Goal: Task Accomplishment & Management: Use online tool/utility

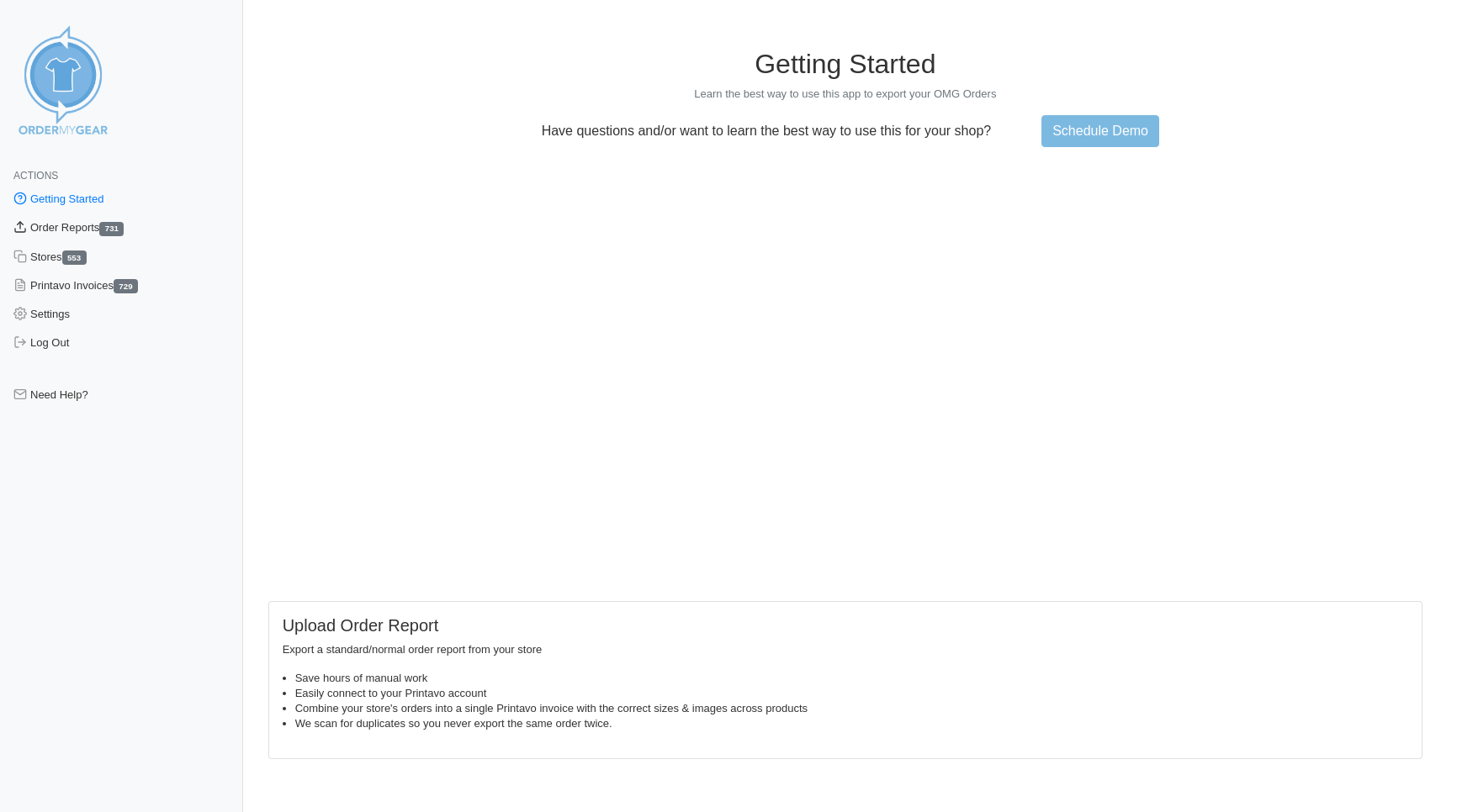
click at [83, 228] on link "Order Reports 731" at bounding box center [121, 227] width 243 height 28
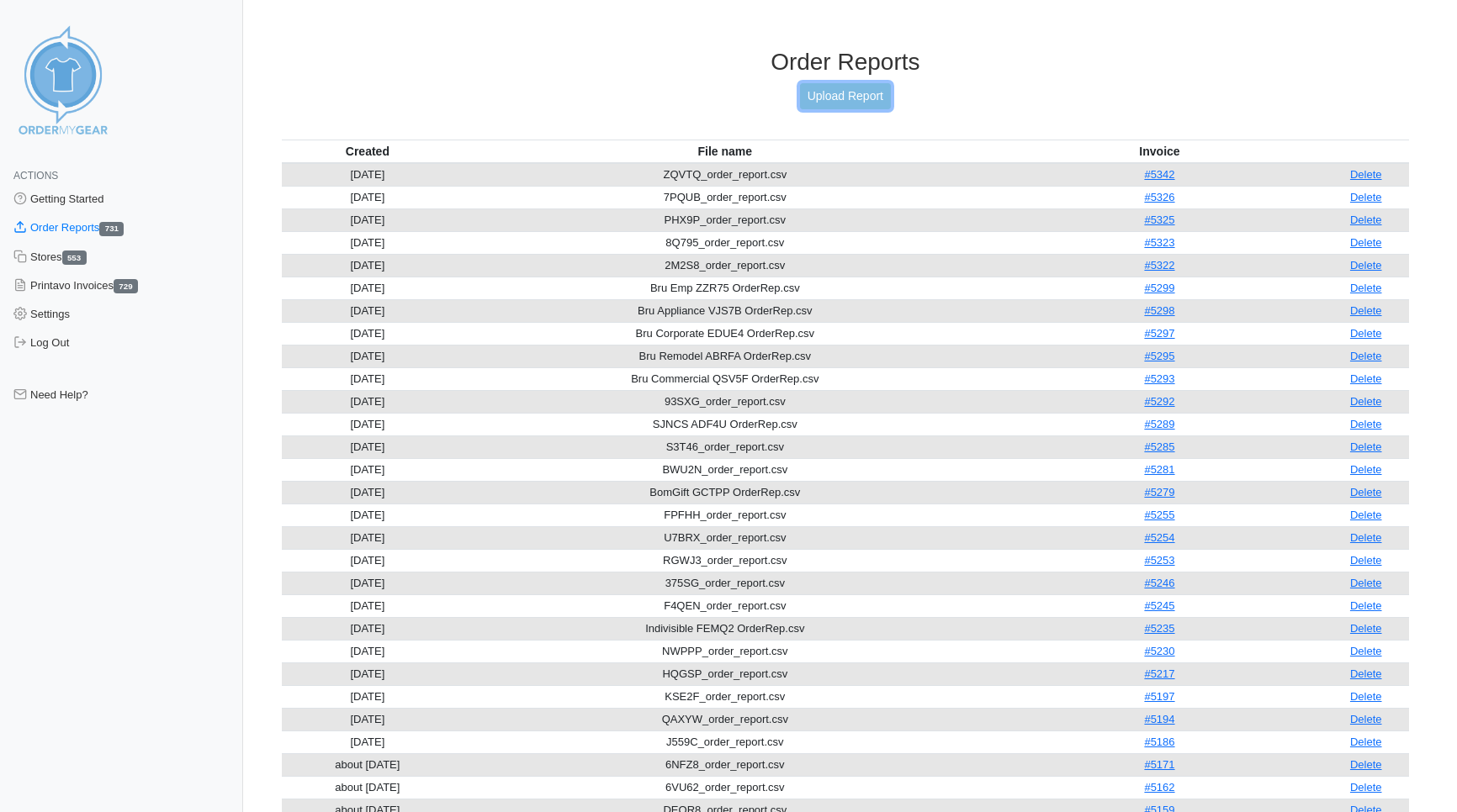
click at [831, 95] on link "Upload Report" at bounding box center [845, 96] width 90 height 26
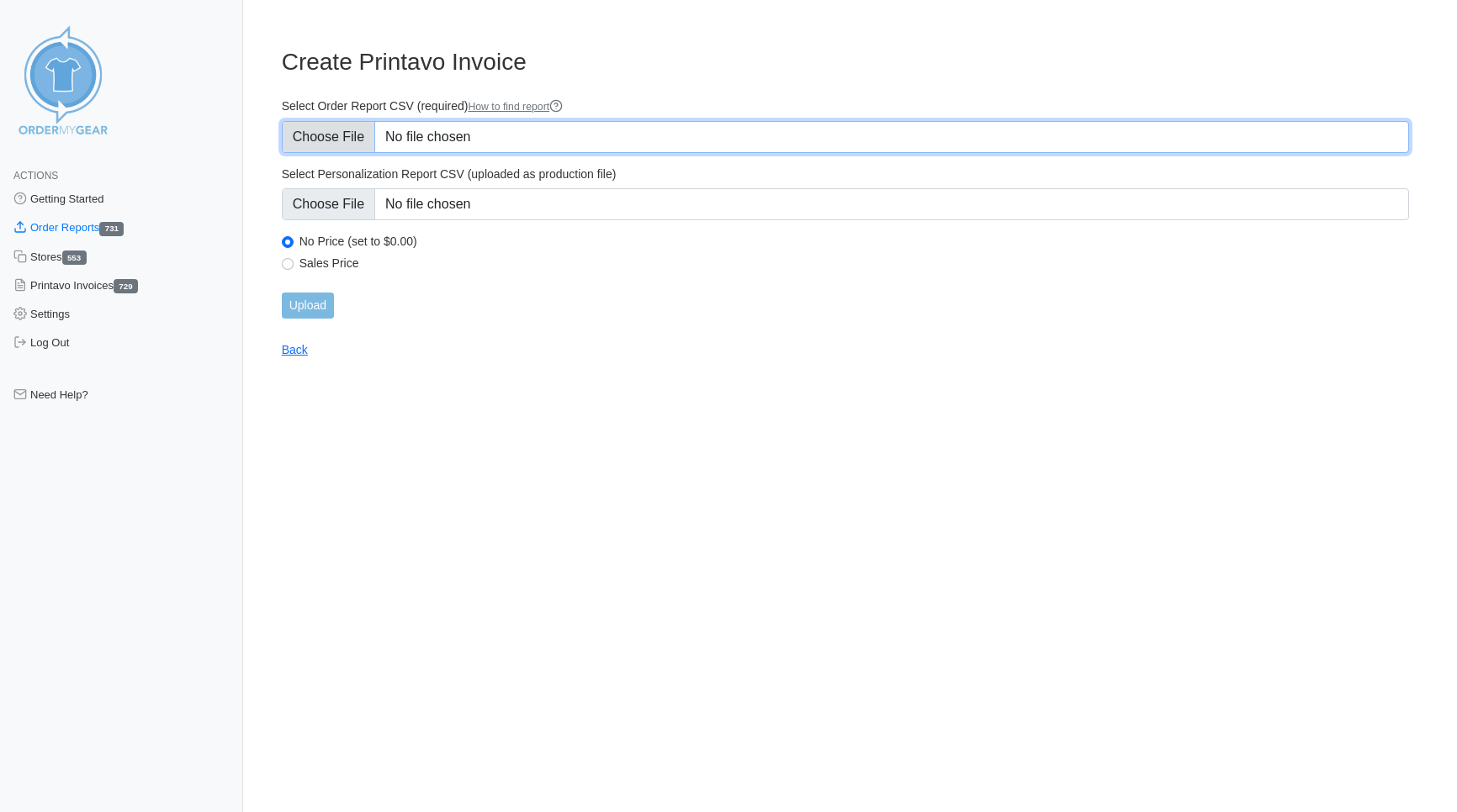
click at [313, 134] on input "Select Order Report CSV (required) How to find report" at bounding box center [845, 137] width 1127 height 32
type input "C:\fakepath\EKEFF_order_report.csv"
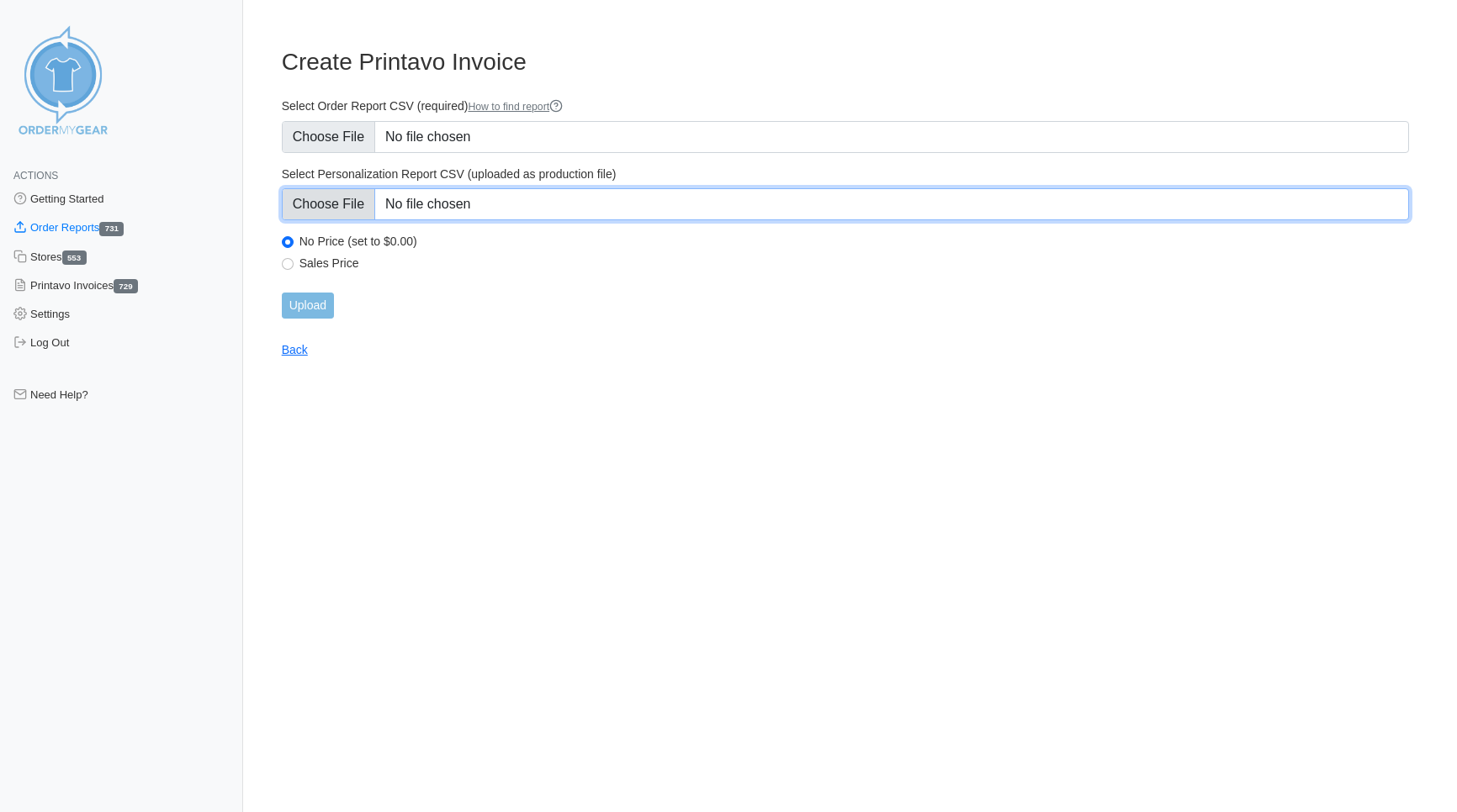
click at [315, 201] on input "Select Personalization Report CSV (uploaded as production file)" at bounding box center [845, 204] width 1127 height 32
type input "C:\fakepath\EKEFF_personalization_report.csv"
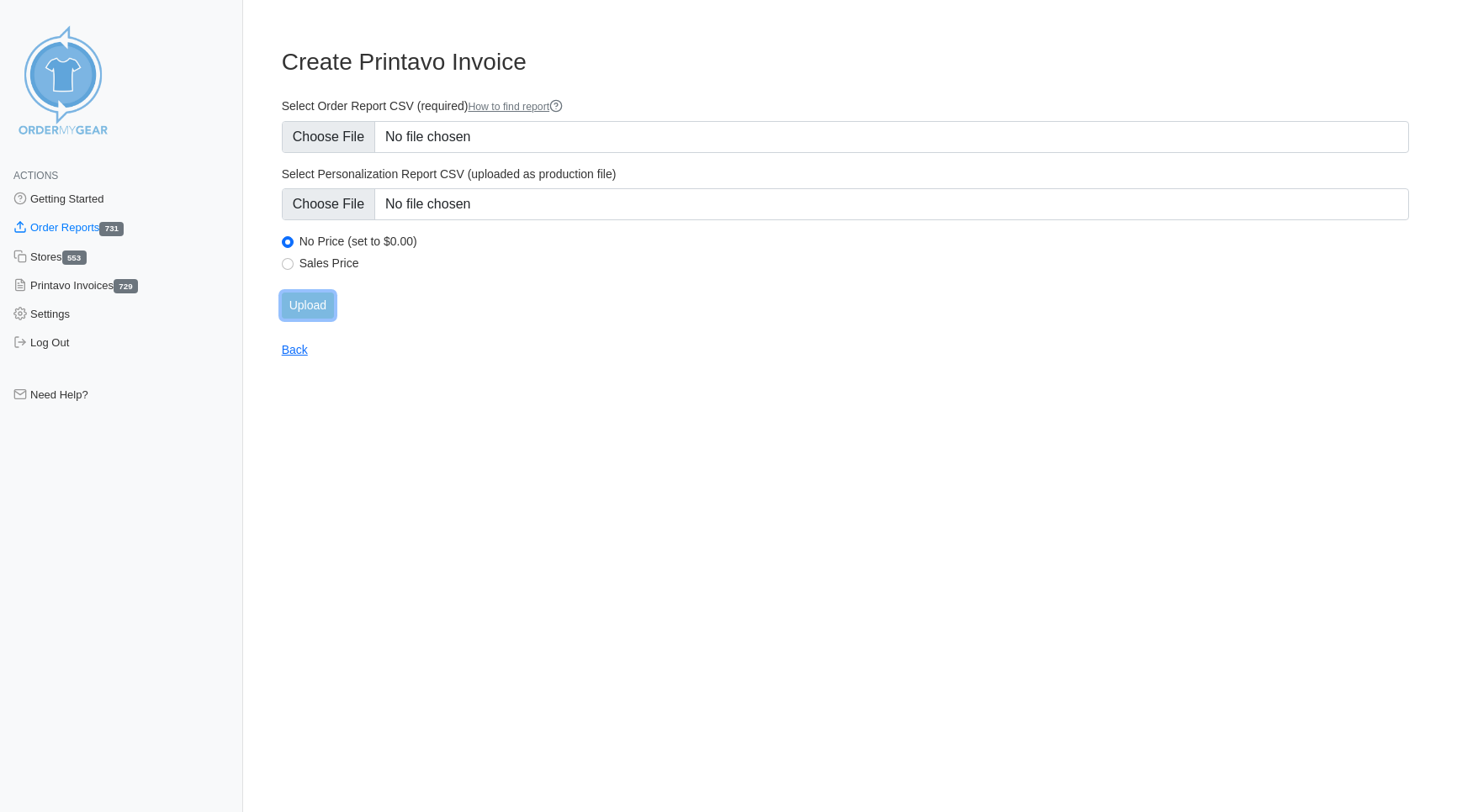
click at [311, 309] on input "Upload" at bounding box center [307, 305] width 52 height 26
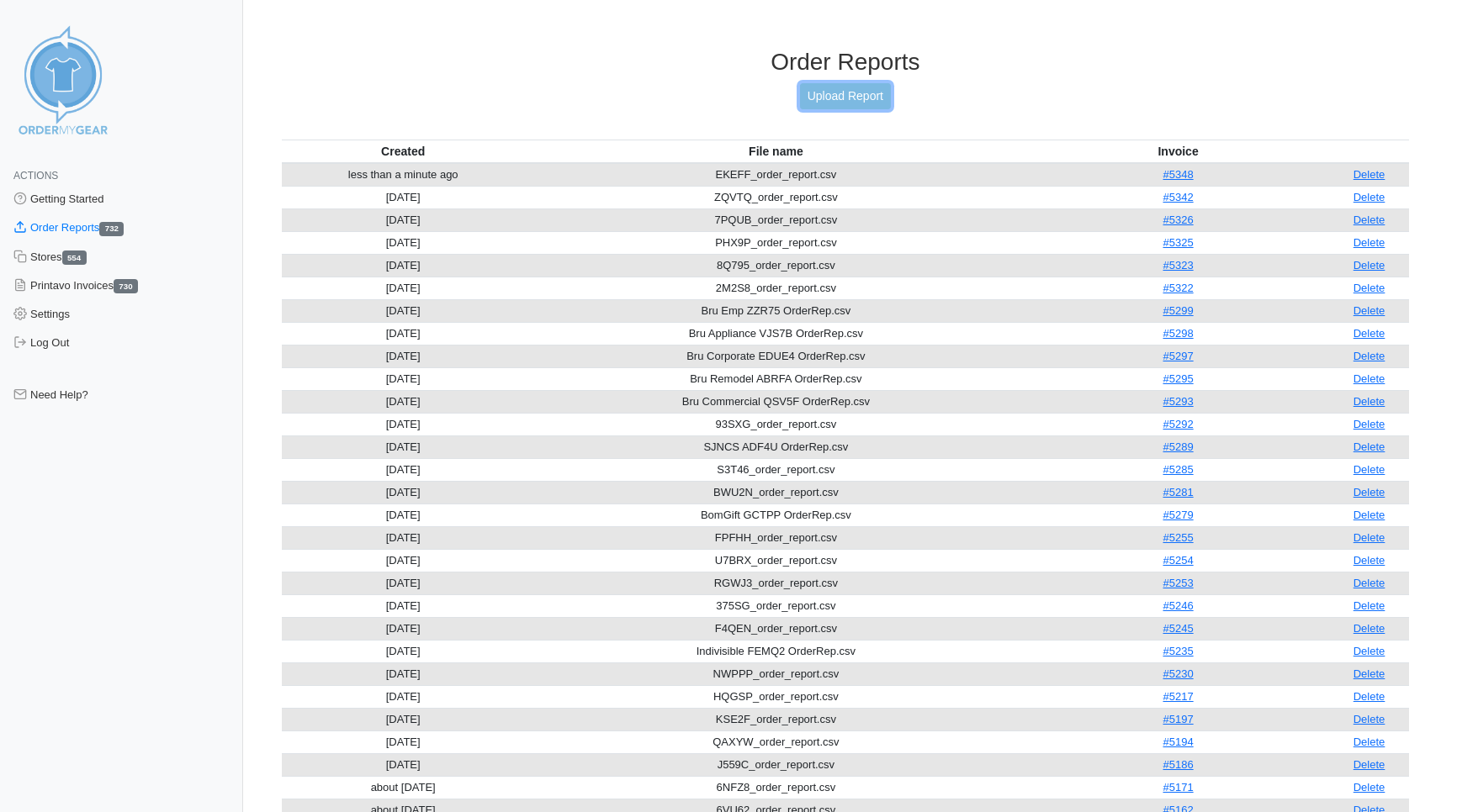
click at [883, 100] on link "Upload Report" at bounding box center [845, 96] width 90 height 26
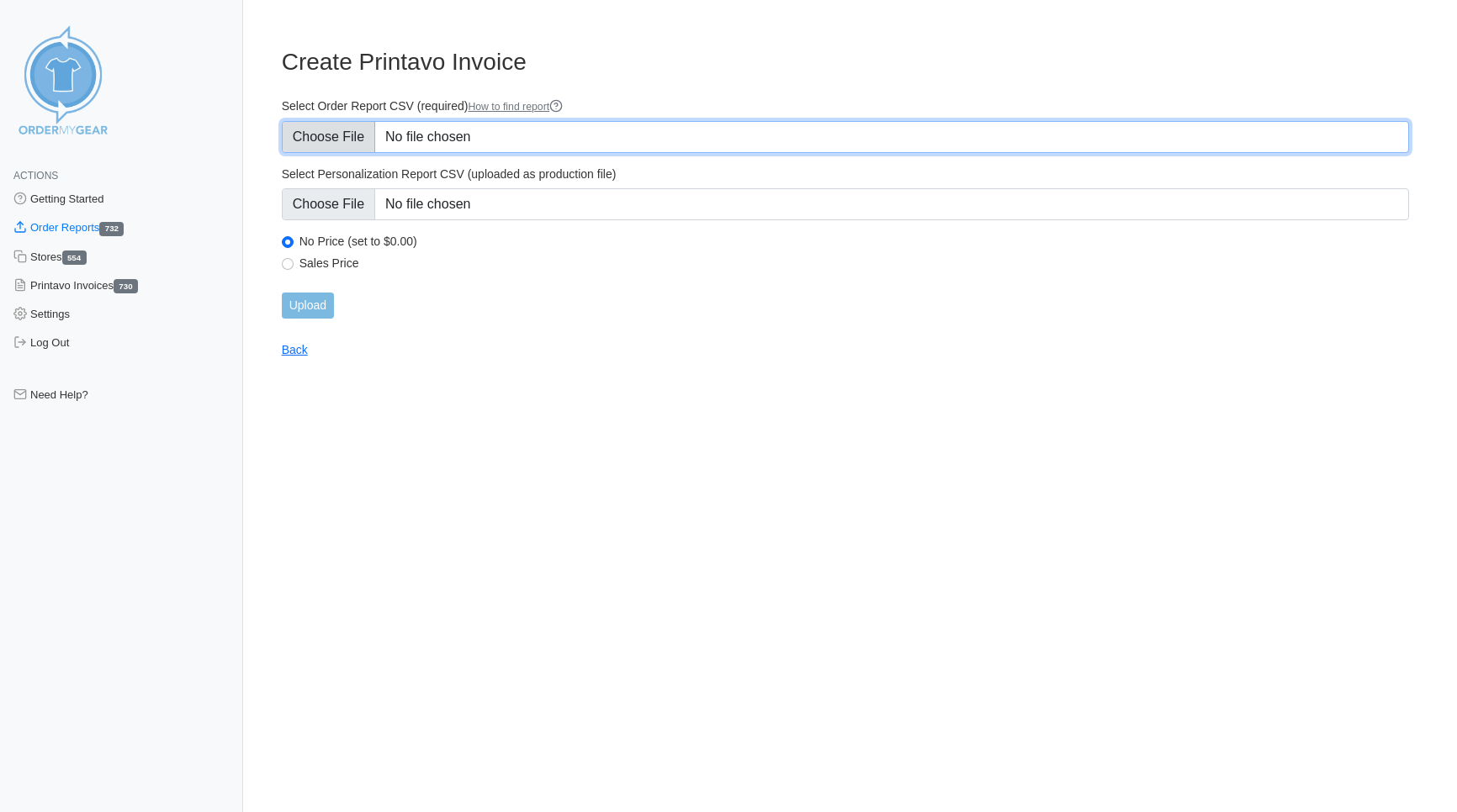
click at [334, 138] on input "Select Order Report CSV (required) How to find report" at bounding box center [845, 137] width 1127 height 32
type input "C:\fakepath\MT658_order_report.csv"
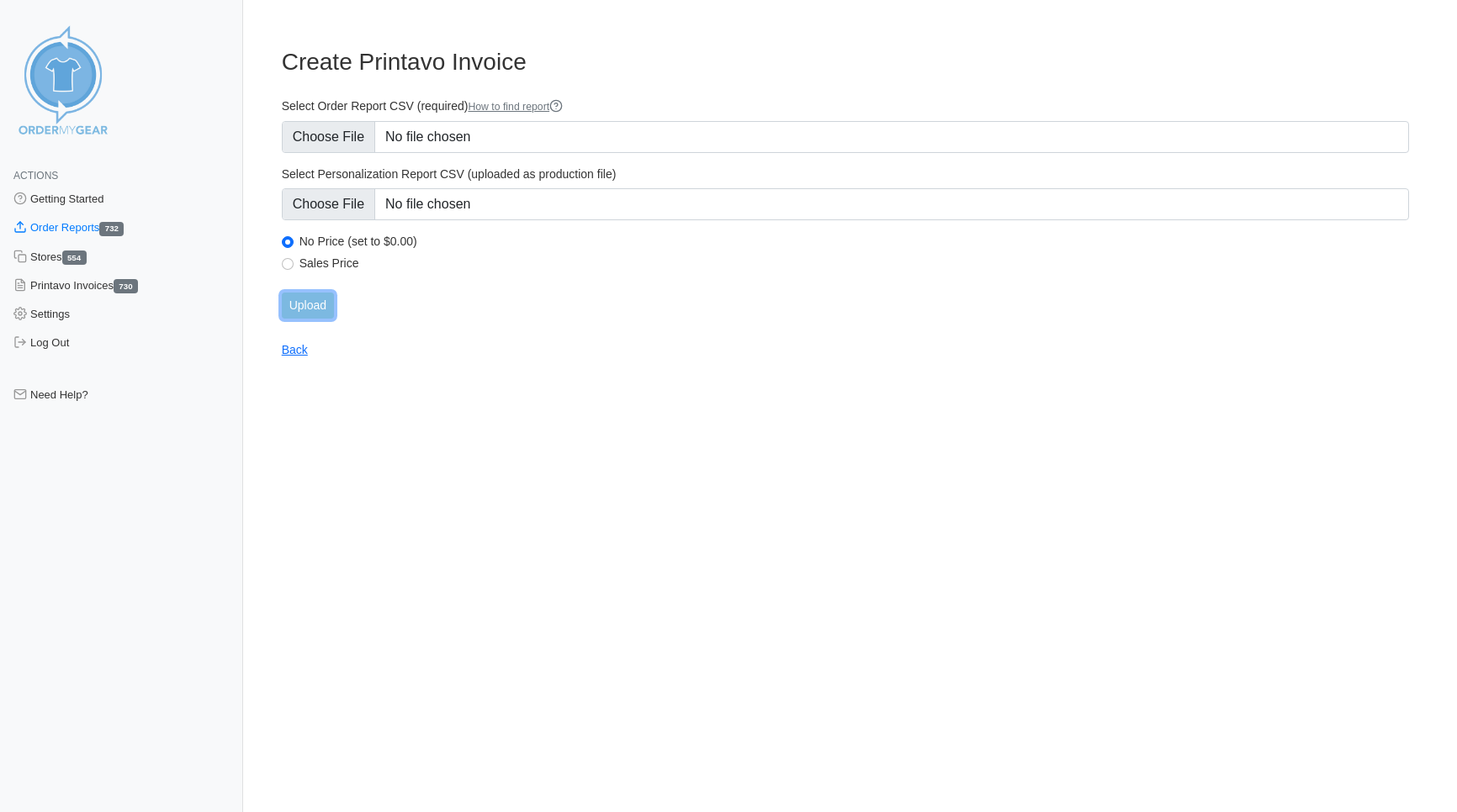
click at [316, 308] on input "Upload" at bounding box center [307, 305] width 52 height 26
